Goal: Task Accomplishment & Management: Manage account settings

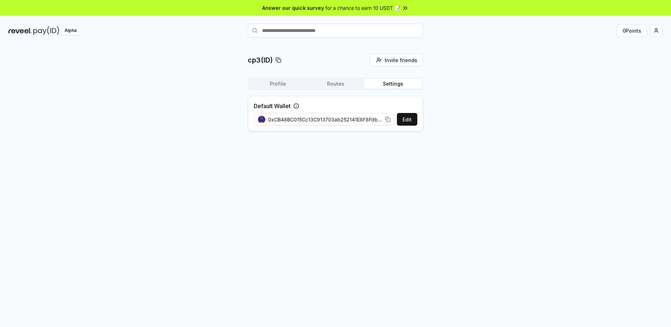
click at [309, 9] on span "Answer our quick survey" at bounding box center [293, 7] width 62 height 7
click at [46, 32] on img at bounding box center [46, 30] width 26 height 9
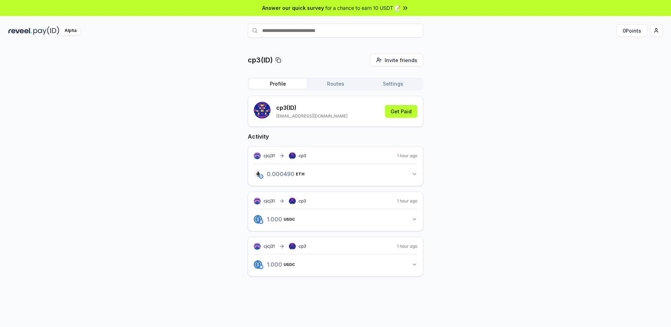
click at [343, 84] on button "Routes" at bounding box center [336, 84] width 58 height 10
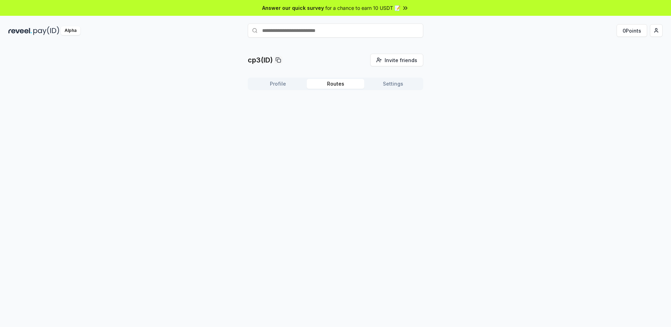
click at [387, 86] on button "Settings" at bounding box center [393, 84] width 58 height 10
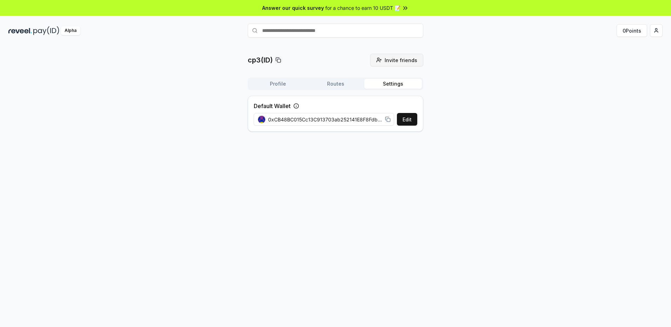
click at [387, 60] on span "Invite friends" at bounding box center [401, 60] width 33 height 7
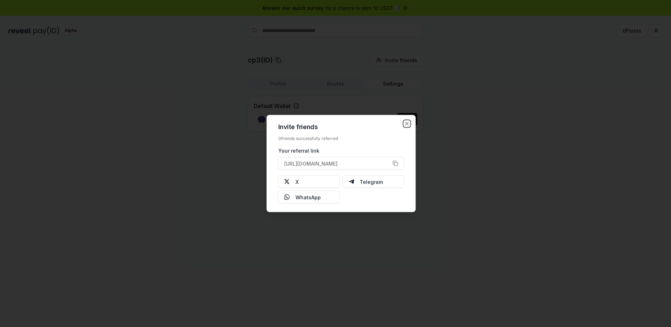
click at [405, 123] on icon "button" at bounding box center [407, 124] width 6 height 6
